Goal: Task Accomplishment & Management: Use online tool/utility

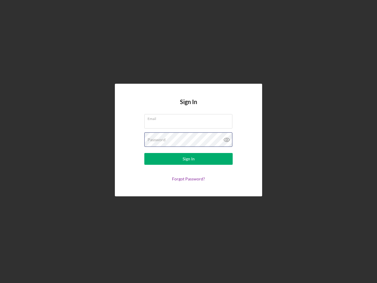
click at [189, 142] on div "Password" at bounding box center [188, 139] width 88 height 15
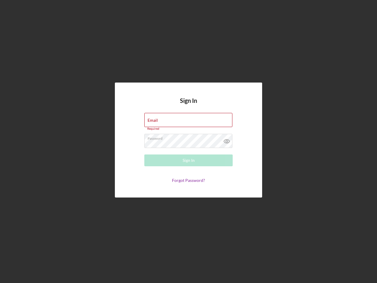
click at [227, 140] on icon at bounding box center [227, 141] width 15 height 15
